Goal: Task Accomplishment & Management: Manage account settings

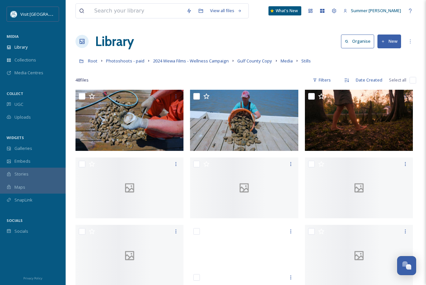
scroll to position [365, 0]
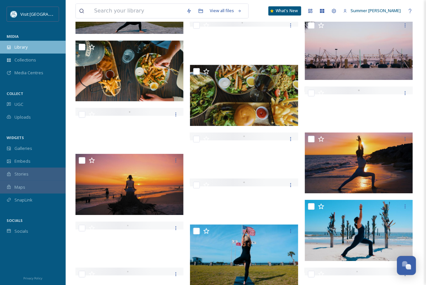
click at [17, 45] on span "Library" at bounding box center [20, 47] width 13 height 6
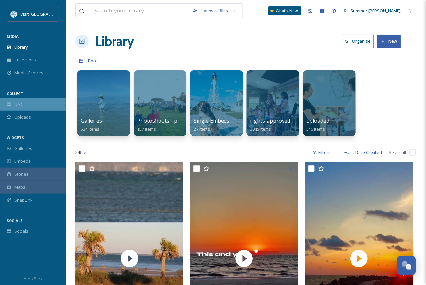
click at [18, 105] on span "UGC" at bounding box center [18, 104] width 9 height 6
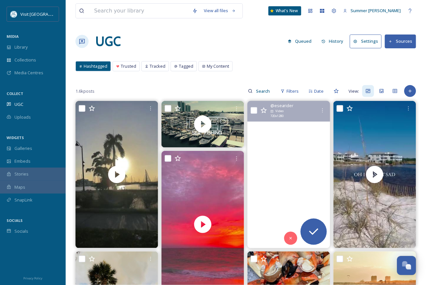
click at [297, 143] on video "#WhackEmWednesdsy mexican_gulf_fishing\a・・・\aSteady stacking up the yellowfins …" at bounding box center [289, 174] width 83 height 147
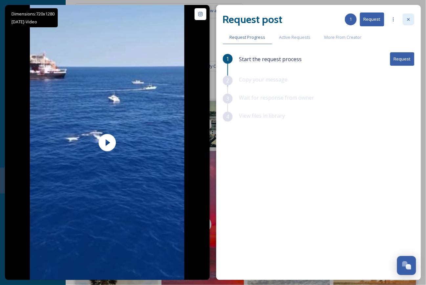
click at [410, 18] on icon at bounding box center [408, 19] width 5 height 5
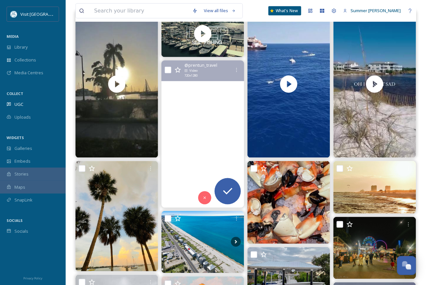
scroll to position [88, 0]
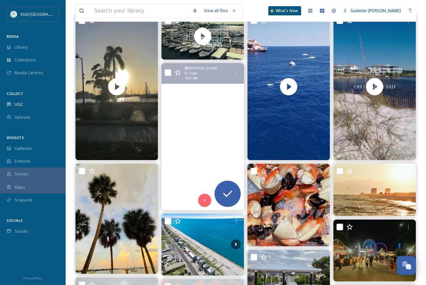
click at [194, 95] on video "Դեռ սիրահարված եմ այս հեքիաթային երկնքին... 💗🥹\a📍Աննա Մարիա կղզի, Ֆլորիդա\a\aВс…" at bounding box center [203, 136] width 83 height 147
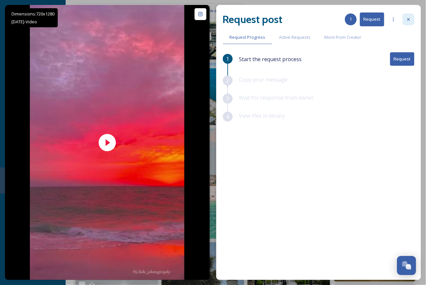
click at [409, 17] on icon at bounding box center [408, 19] width 5 height 5
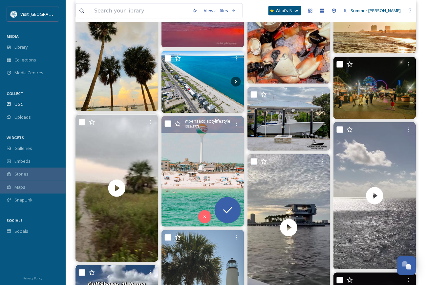
scroll to position [89, 0]
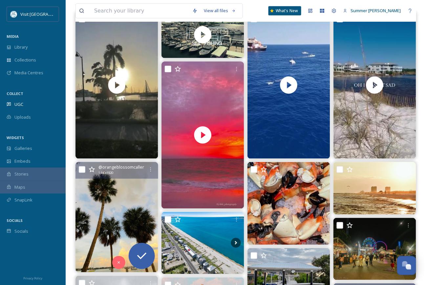
click at [108, 205] on img at bounding box center [117, 217] width 83 height 110
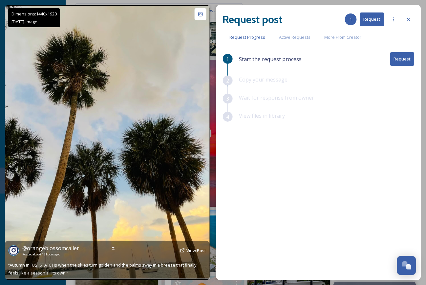
scroll to position [164, 0]
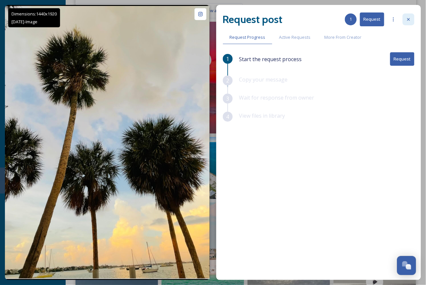
click at [408, 18] on icon at bounding box center [408, 19] width 5 height 5
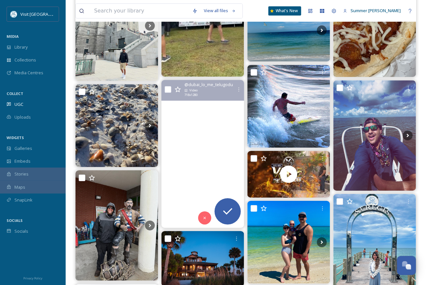
scroll to position [1047, 0]
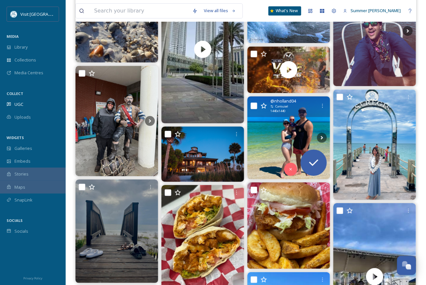
click at [299, 138] on img at bounding box center [289, 137] width 83 height 83
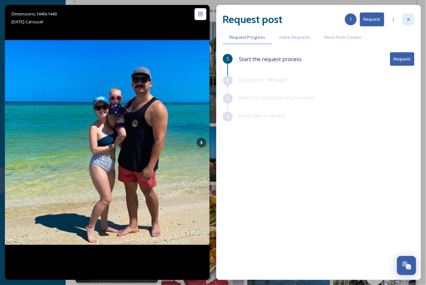
click at [406, 18] on icon at bounding box center [408, 19] width 5 height 5
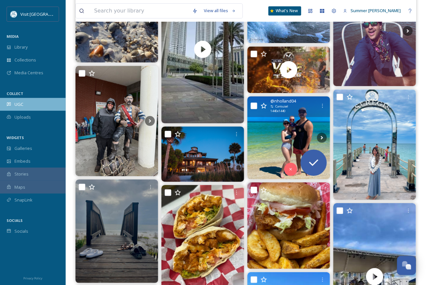
click at [20, 104] on span "UGC" at bounding box center [18, 104] width 9 height 6
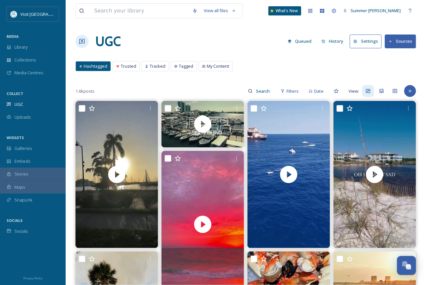
click at [400, 38] on button "Sources" at bounding box center [400, 40] width 31 height 13
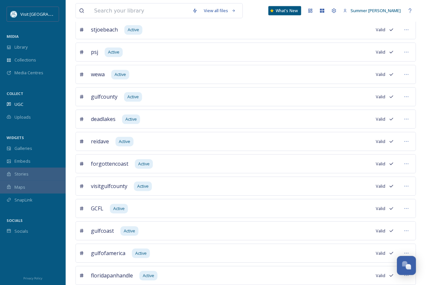
scroll to position [317, 0]
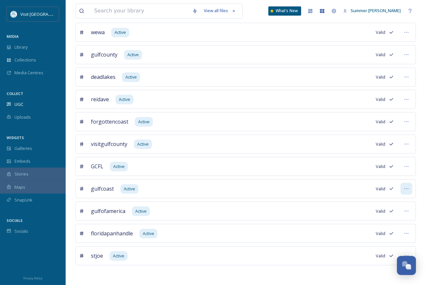
click at [407, 189] on icon at bounding box center [406, 188] width 5 height 5
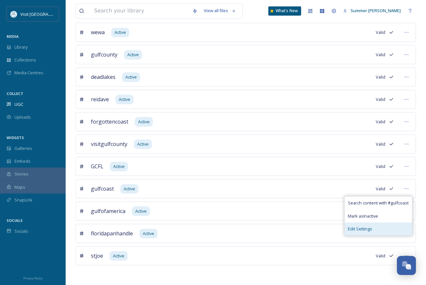
click at [358, 230] on span "Edit Settings" at bounding box center [360, 229] width 24 height 6
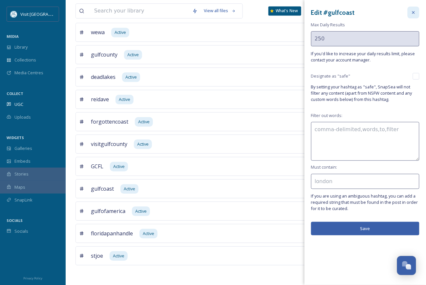
click at [414, 11] on icon at bounding box center [413, 12] width 5 height 5
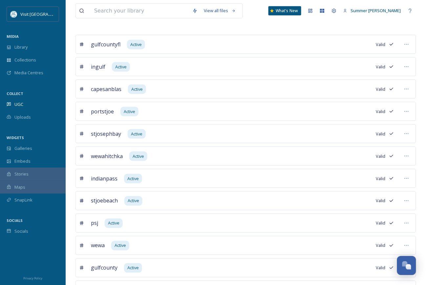
scroll to position [0, 0]
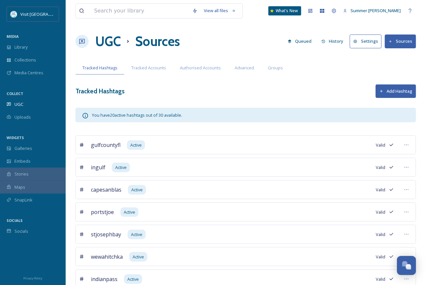
click at [372, 40] on button "Settings" at bounding box center [366, 40] width 32 height 13
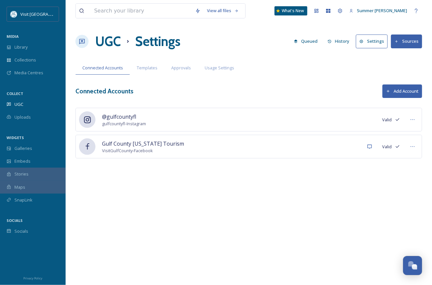
click at [404, 39] on button "Sources" at bounding box center [406, 40] width 31 height 13
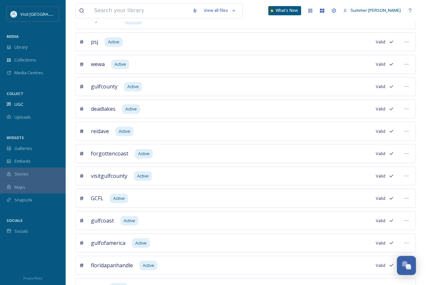
scroll to position [288, 0]
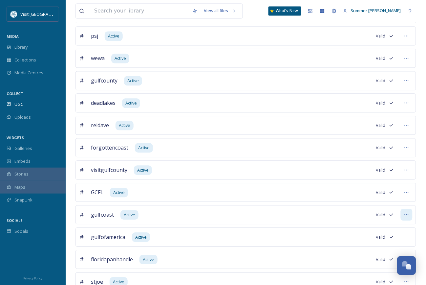
click at [407, 217] on icon at bounding box center [406, 214] width 5 height 5
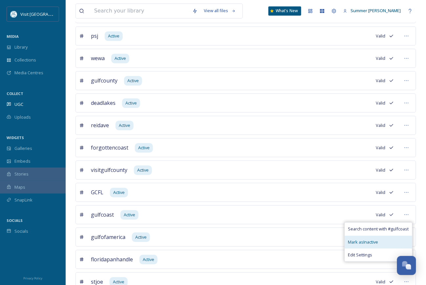
click at [369, 245] on span "Mark as Inactive" at bounding box center [363, 242] width 30 height 6
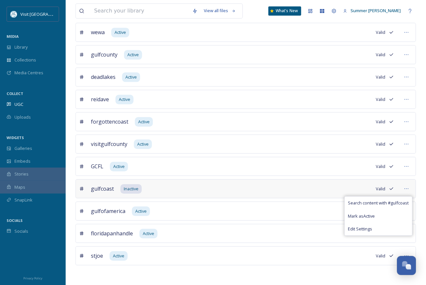
scroll to position [317, 0]
click at [321, 210] on div "gulfofamerica Active Valid" at bounding box center [246, 210] width 341 height 19
click at [410, 212] on div at bounding box center [407, 211] width 12 height 12
click at [236, 213] on div "gulfofamerica Active Valid Search content with # gulfofamerica Mark as Inactive…" at bounding box center [246, 210] width 341 height 19
click at [406, 211] on icon at bounding box center [406, 210] width 5 height 5
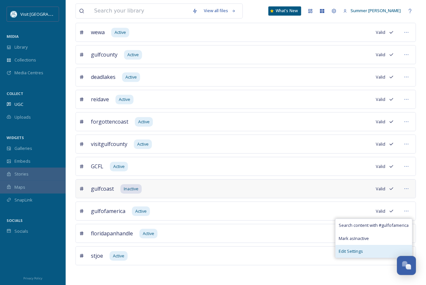
click at [360, 250] on span "Edit Settings" at bounding box center [351, 251] width 24 height 6
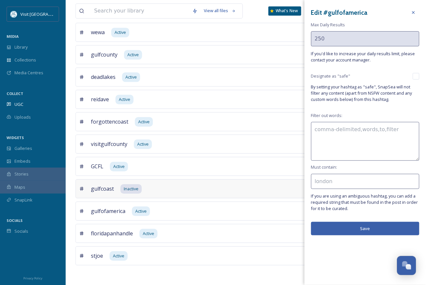
click at [338, 133] on textarea at bounding box center [365, 141] width 108 height 39
click at [339, 181] on input at bounding box center [365, 181] width 108 height 15
type input "f"
